Goal: Contribute content: Contribute content

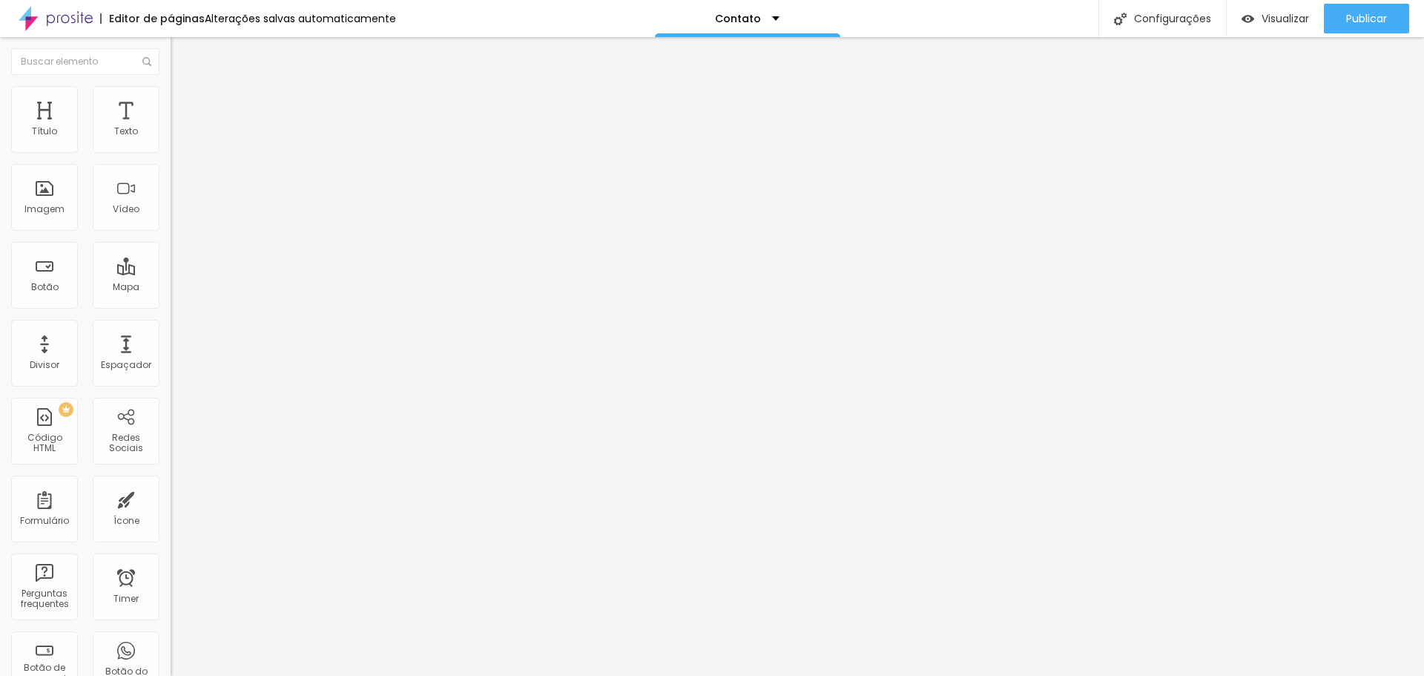
click at [171, 300] on div "Instagram" at bounding box center [256, 304] width 171 height 9
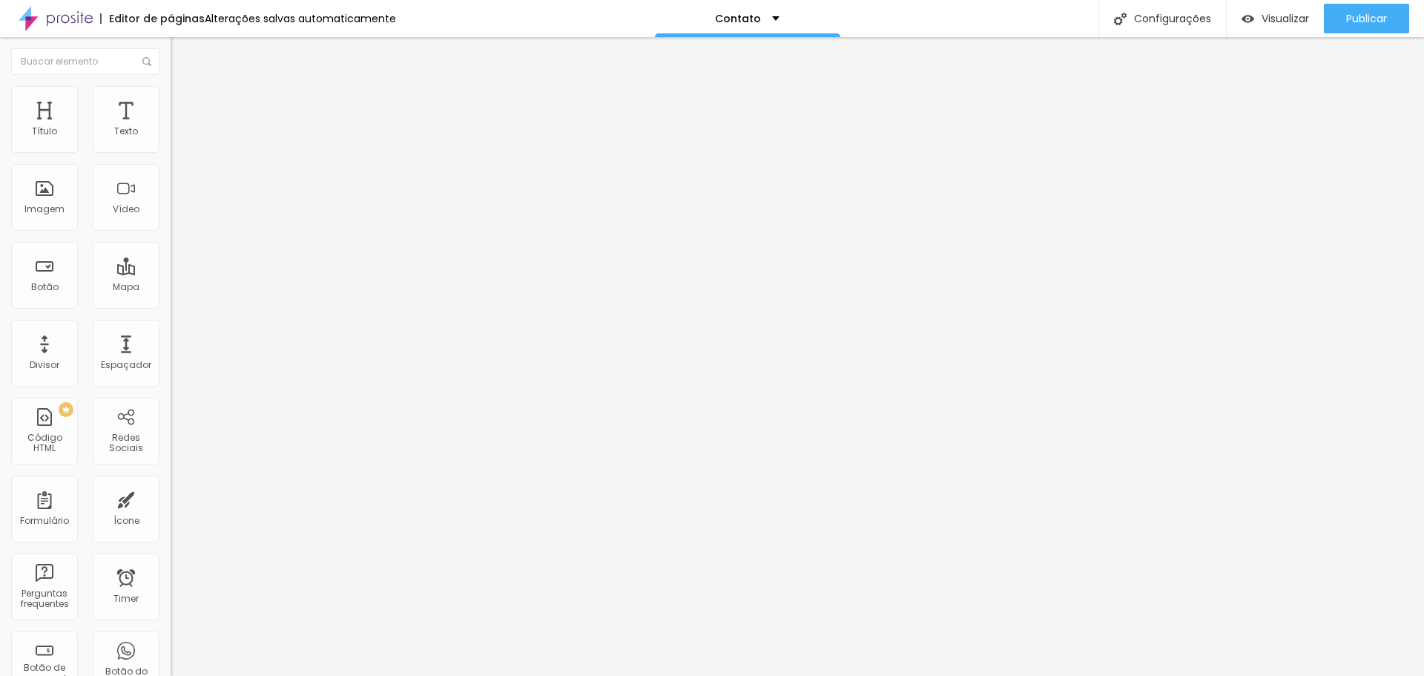
click at [171, 96] on li "Estilo" at bounding box center [256, 93] width 171 height 15
click at [178, 265] on icon "button" at bounding box center [181, 262] width 6 height 6
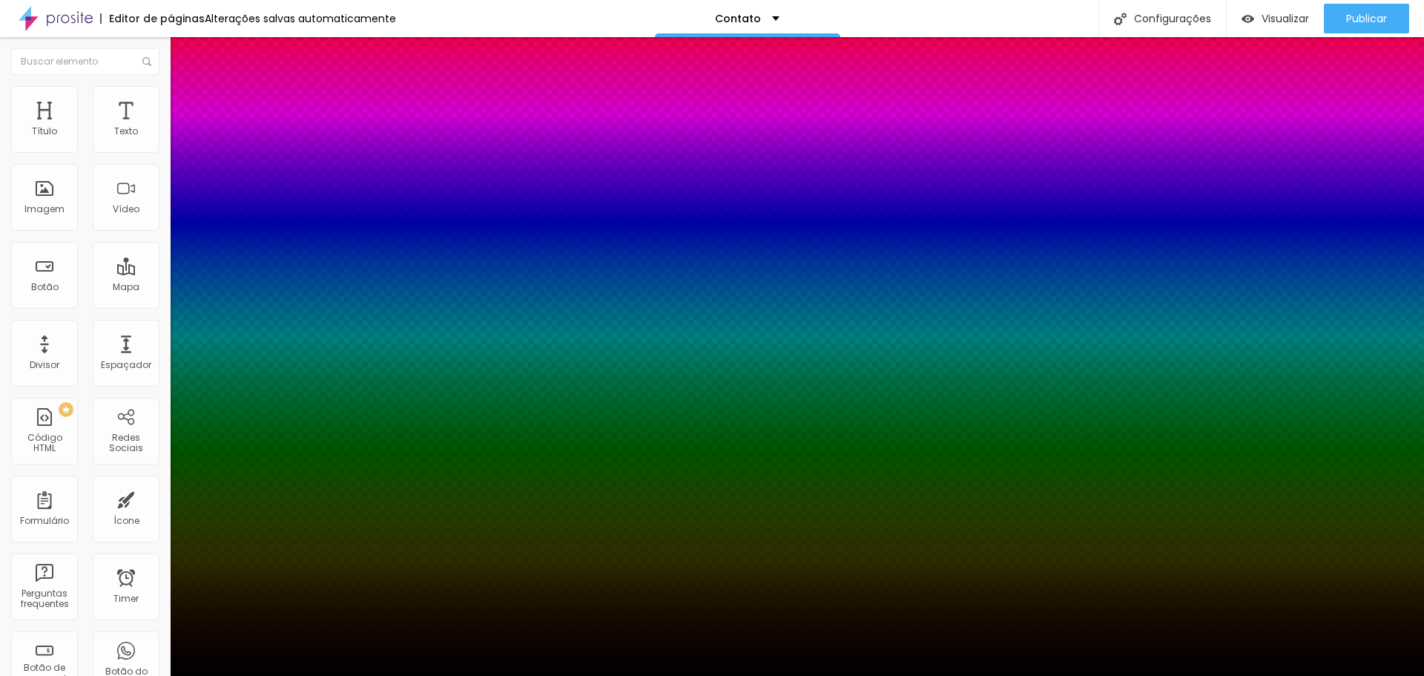
type input "1"
type input "2"
type input "3"
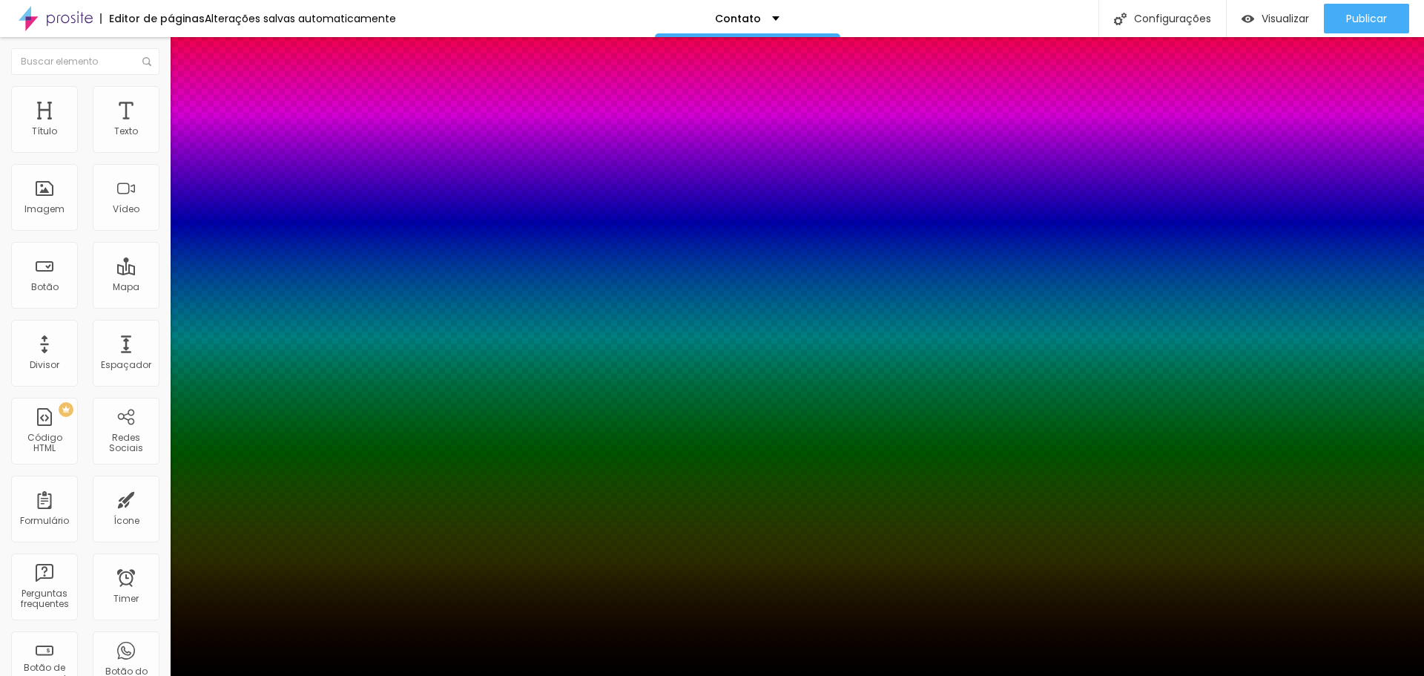
type input "3"
type input "4"
type input "5"
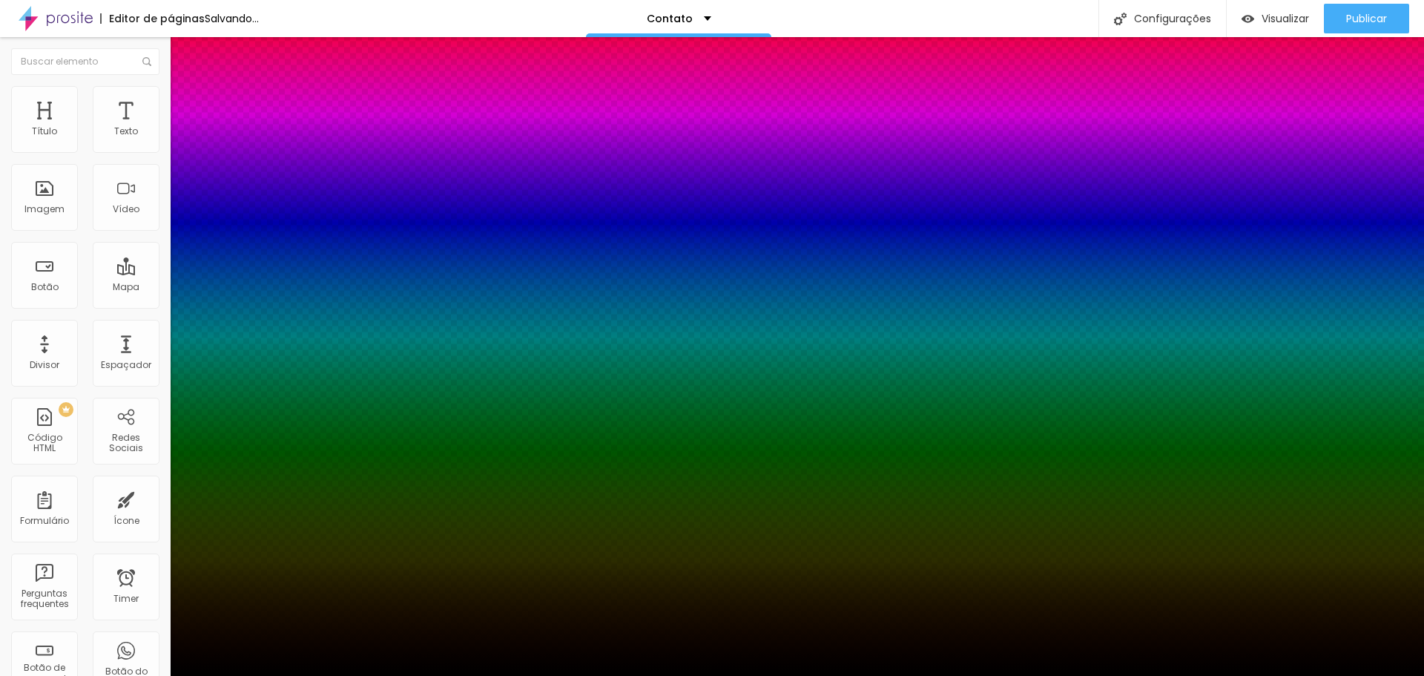
type input "6"
type input "7"
type input "8"
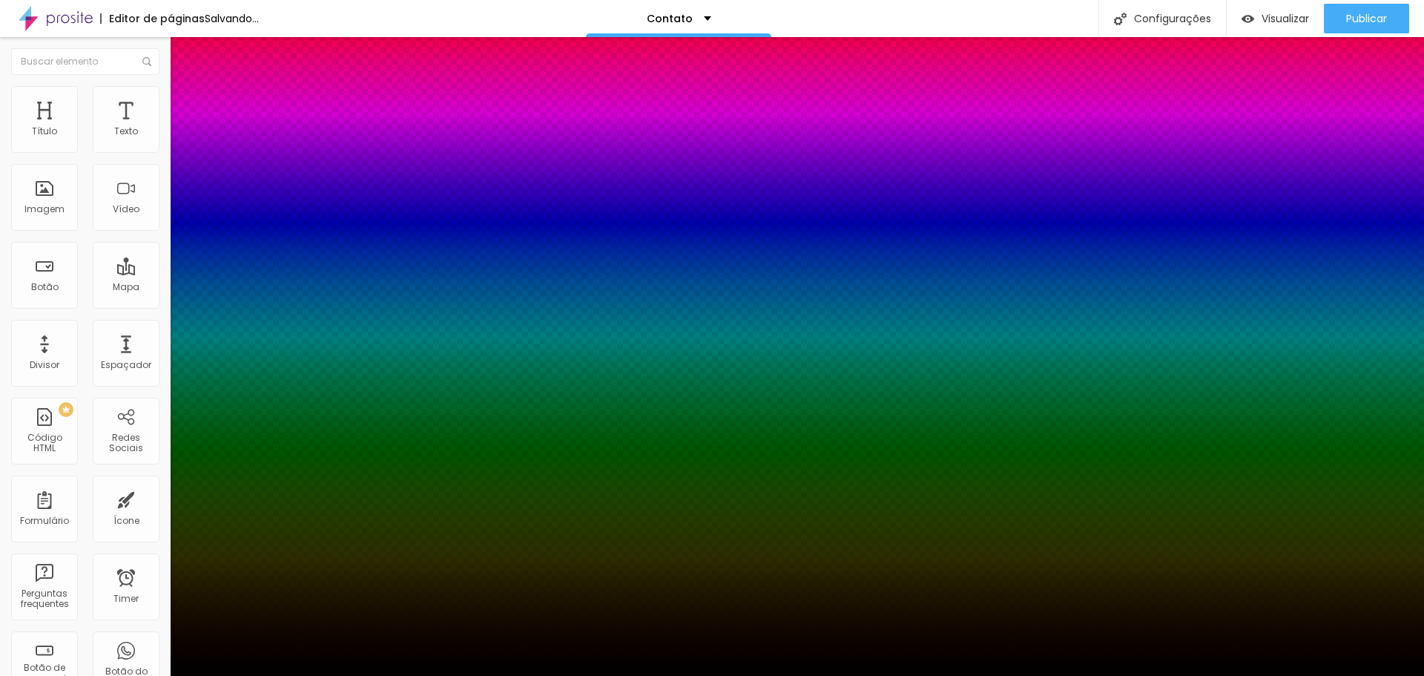
type input "8"
type input "9"
type input "10"
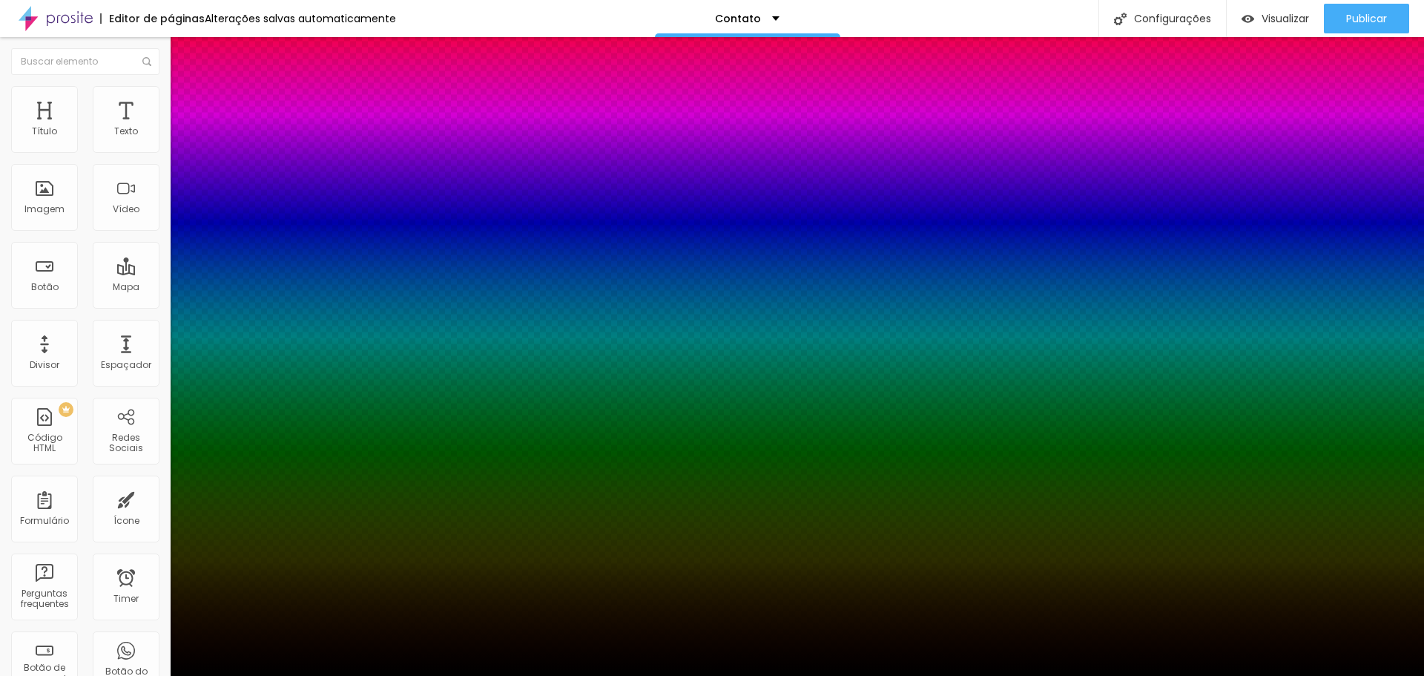
type input "11"
type input "12"
type input "13"
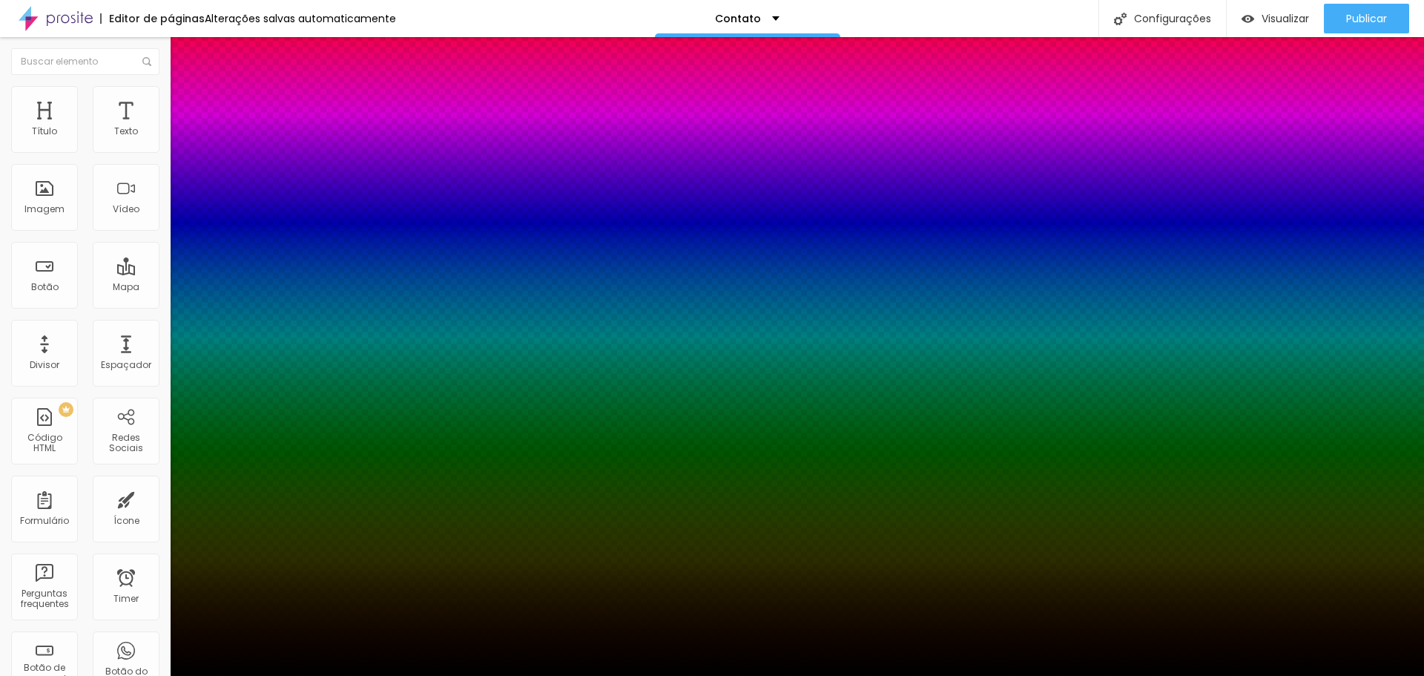
type input "13"
type input "14"
type input "15"
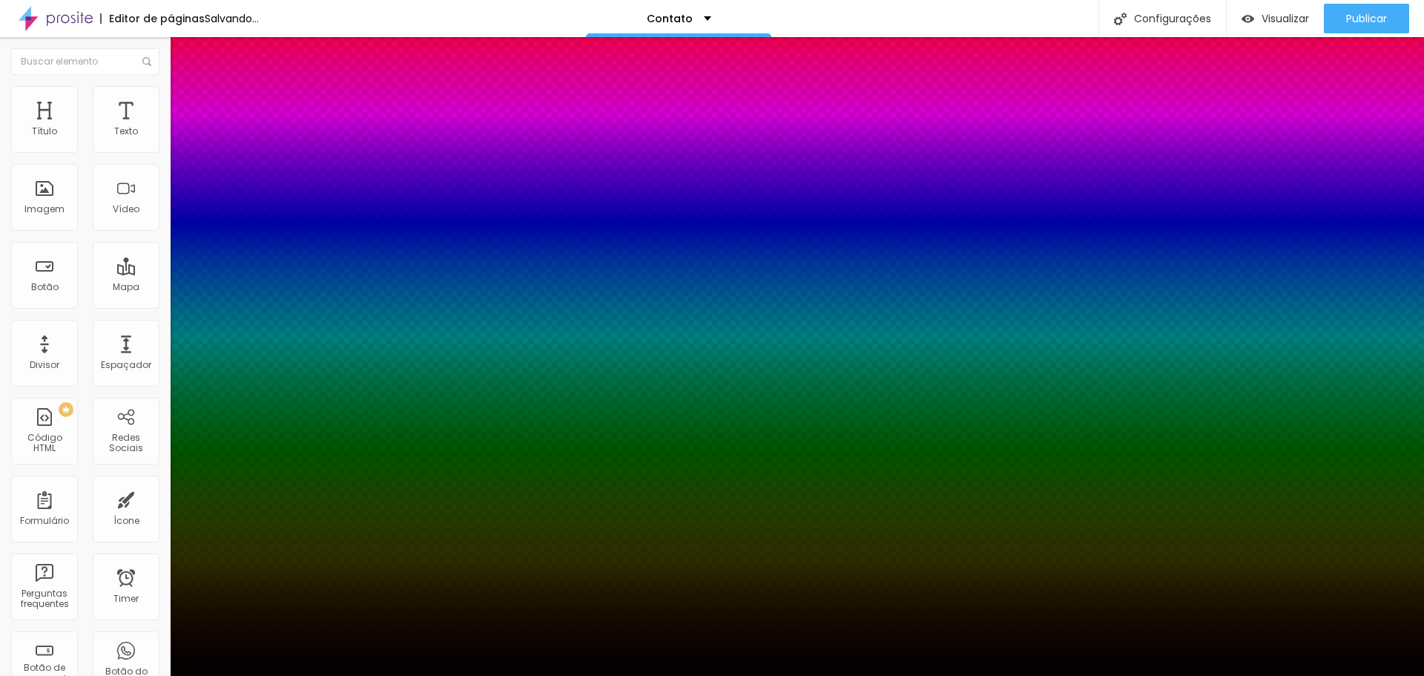
type input "14"
drag, startPoint x: 164, startPoint y: 332, endPoint x: 242, endPoint y: 334, distance: 77.9
type input "14"
click at [53, 675] on div at bounding box center [712, 676] width 1424 height 0
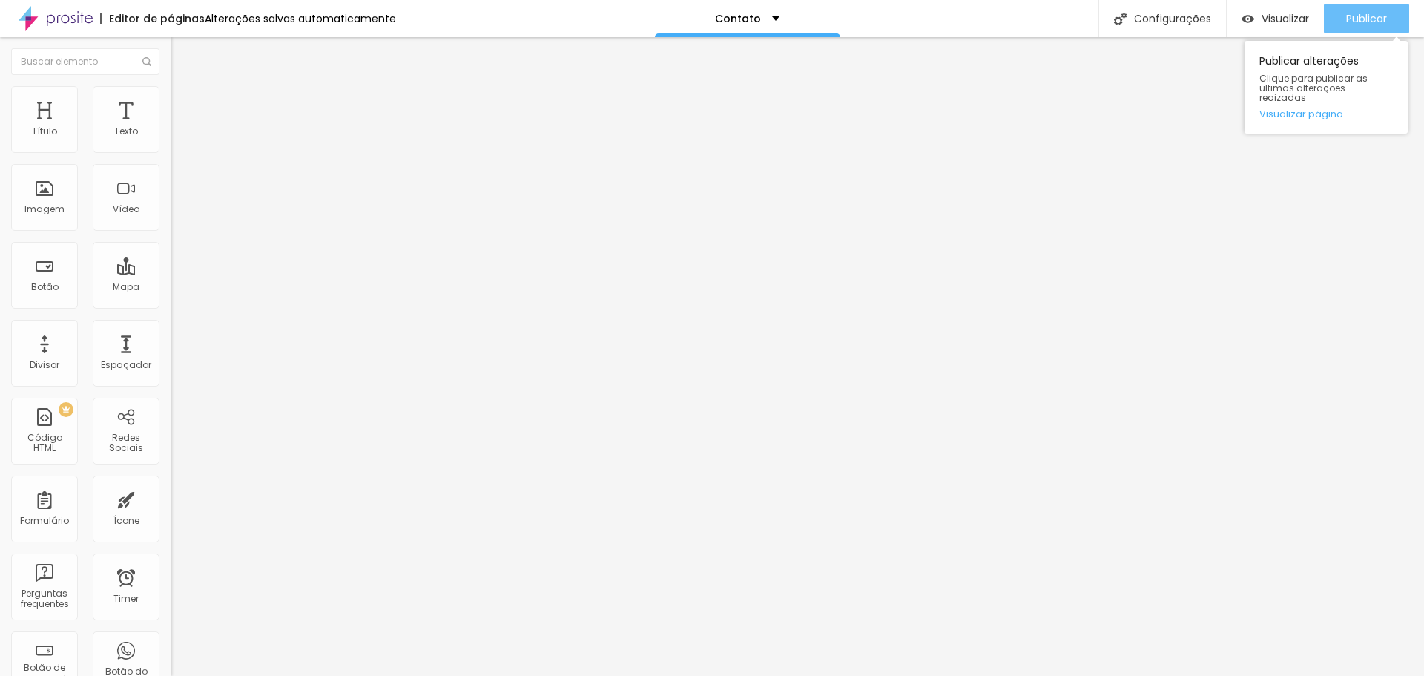
click at [1365, 22] on span "Publicar" at bounding box center [1366, 19] width 41 height 12
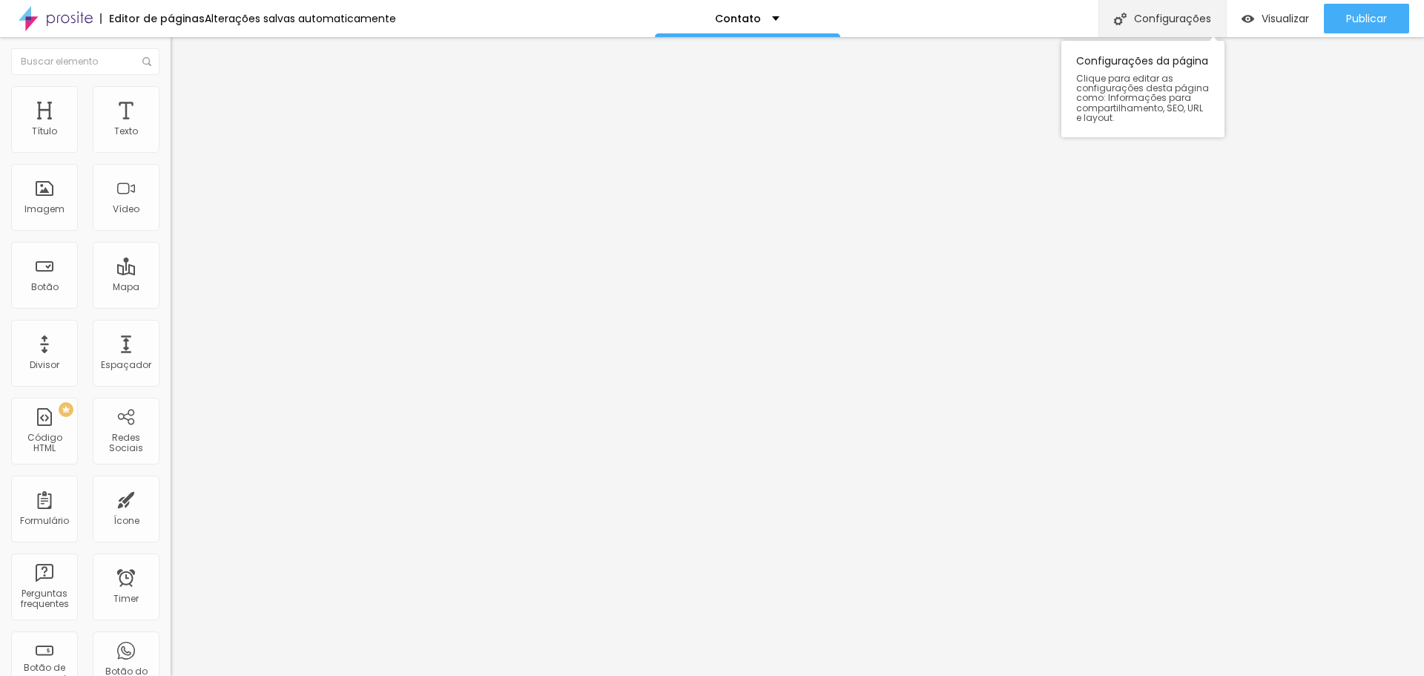
click at [1138, 16] on div "Configurações" at bounding box center [1162, 18] width 128 height 37
click at [171, 86] on li "Conteúdo" at bounding box center [256, 78] width 171 height 15
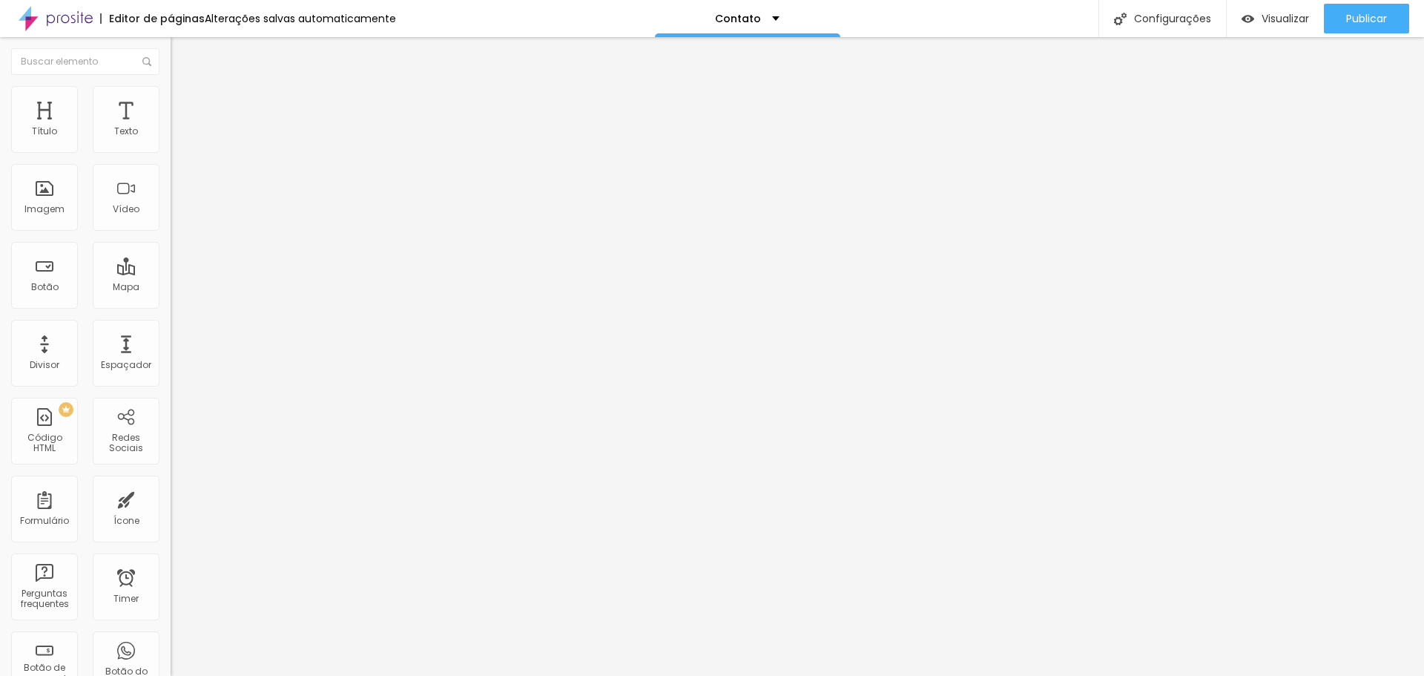
click at [182, 50] on img "button" at bounding box center [188, 54] width 12 height 12
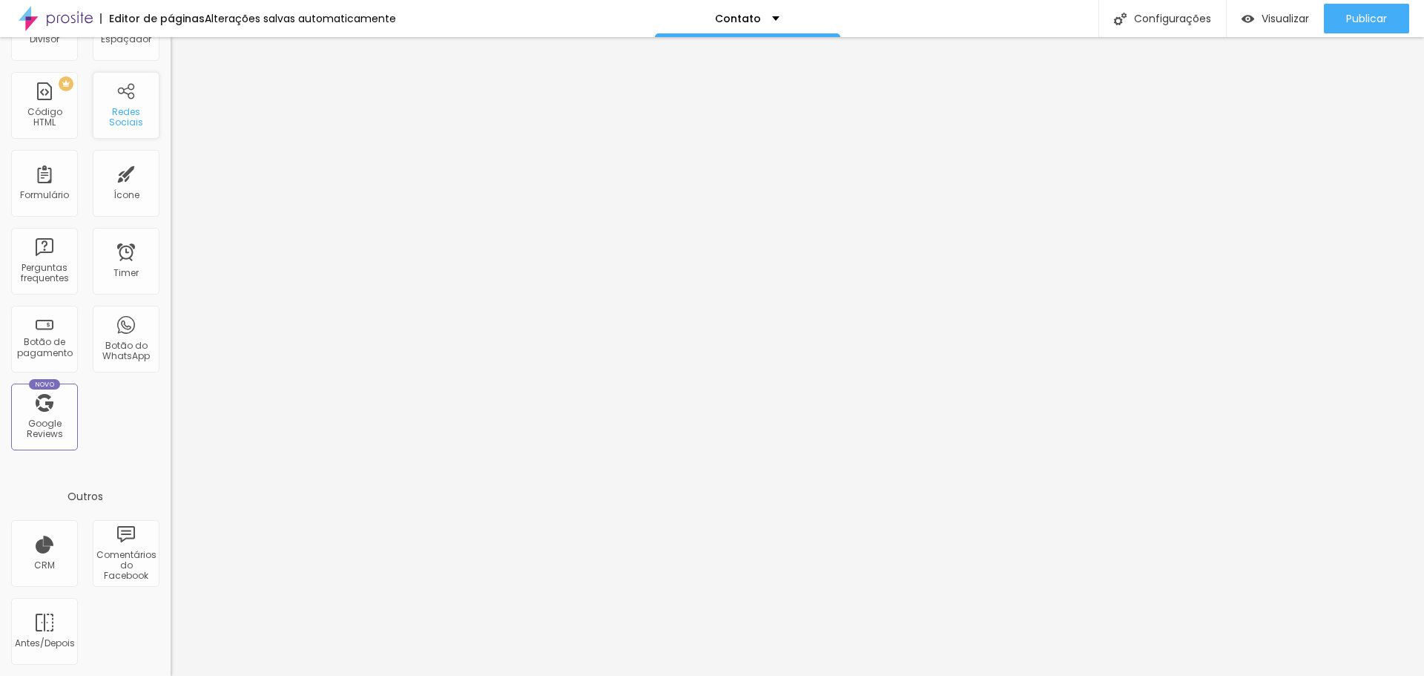
click at [119, 111] on div "Redes Sociais" at bounding box center [125, 118] width 59 height 22
